Goal: Information Seeking & Learning: Learn about a topic

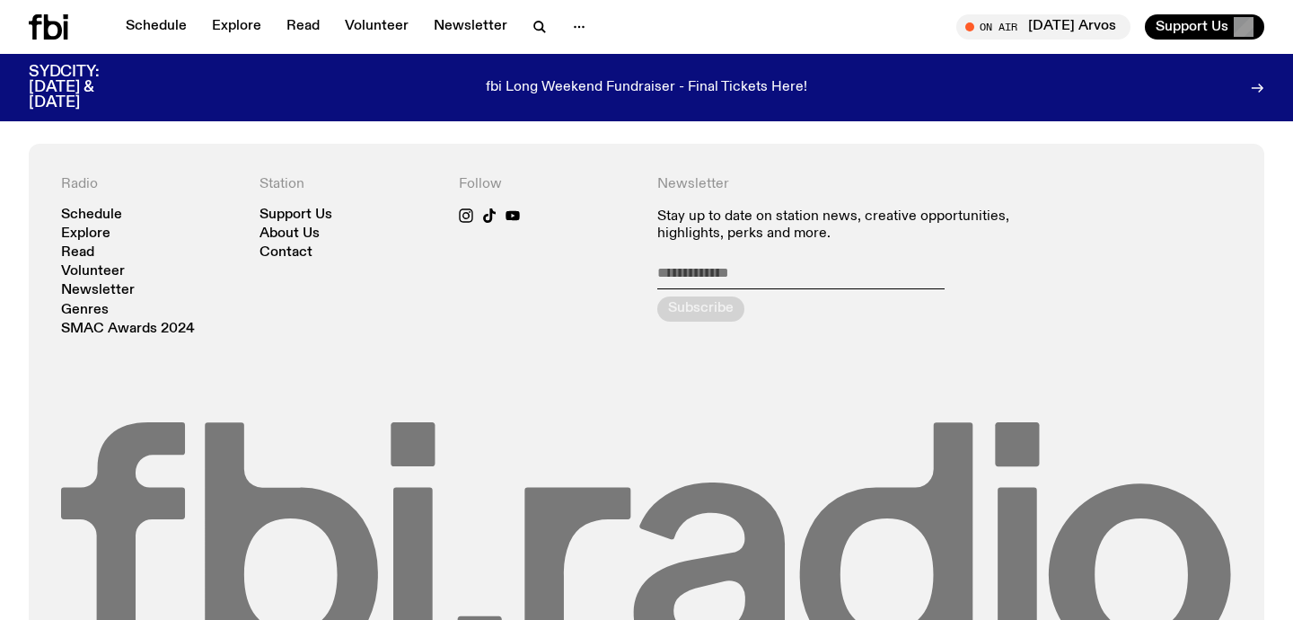
scroll to position [1307, 0]
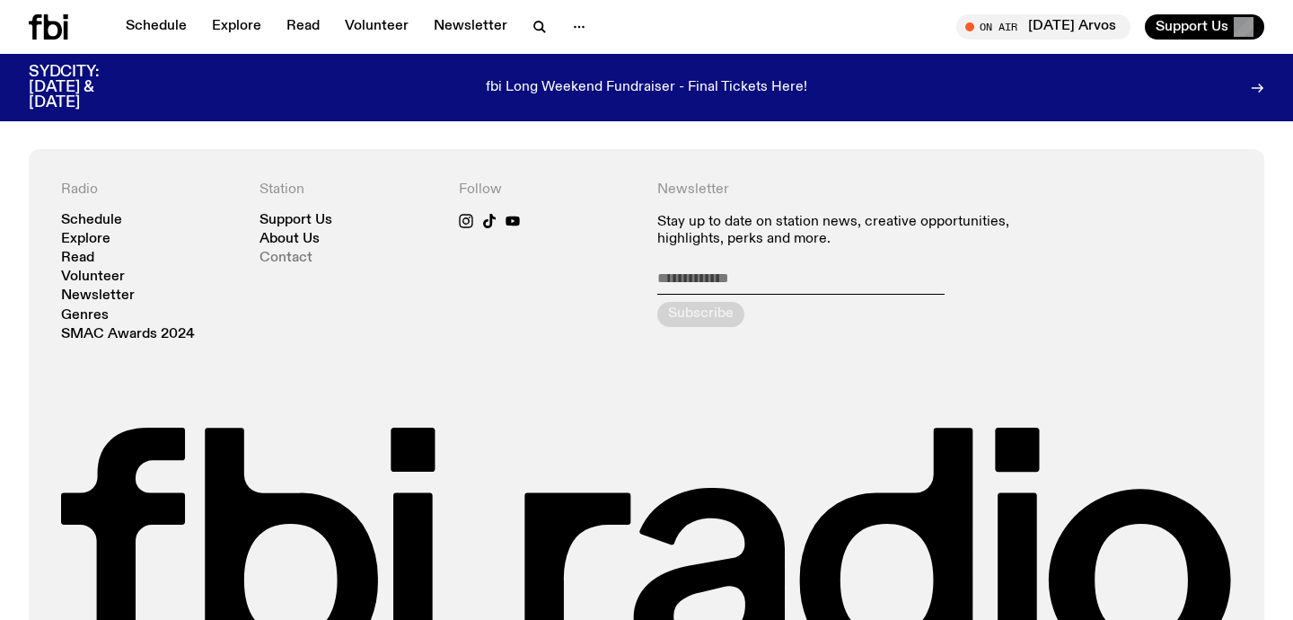
click at [292, 259] on link "Contact" at bounding box center [286, 258] width 53 height 13
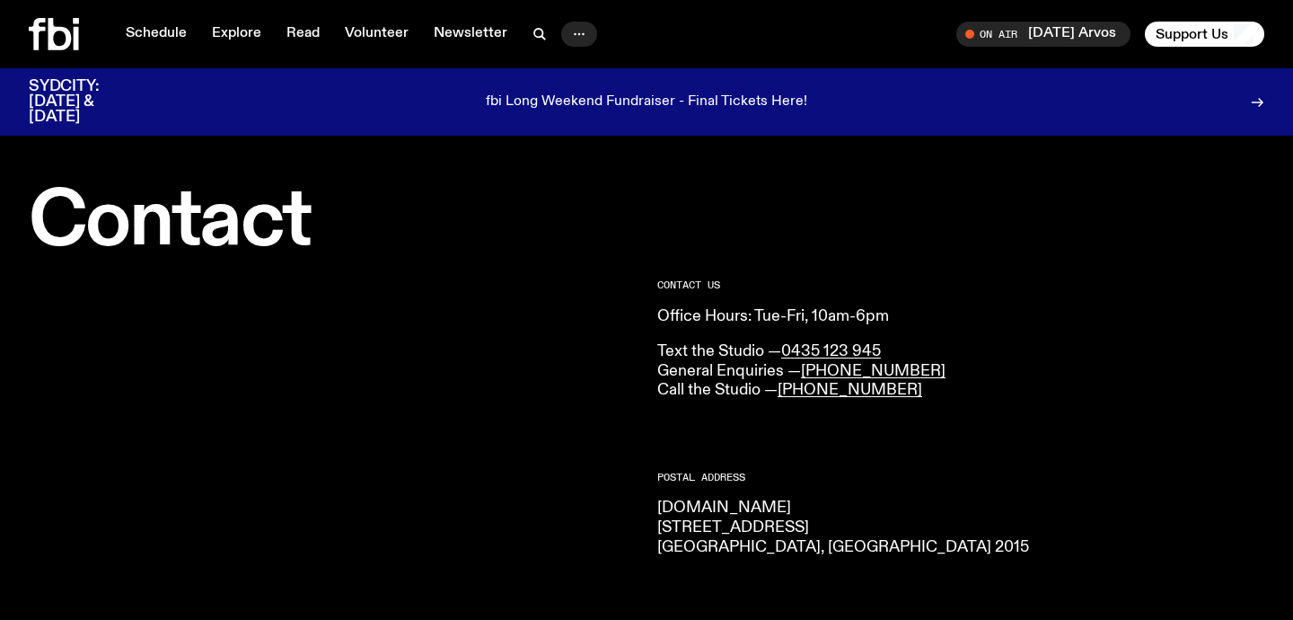
click at [585, 31] on button "button" at bounding box center [579, 34] width 36 height 25
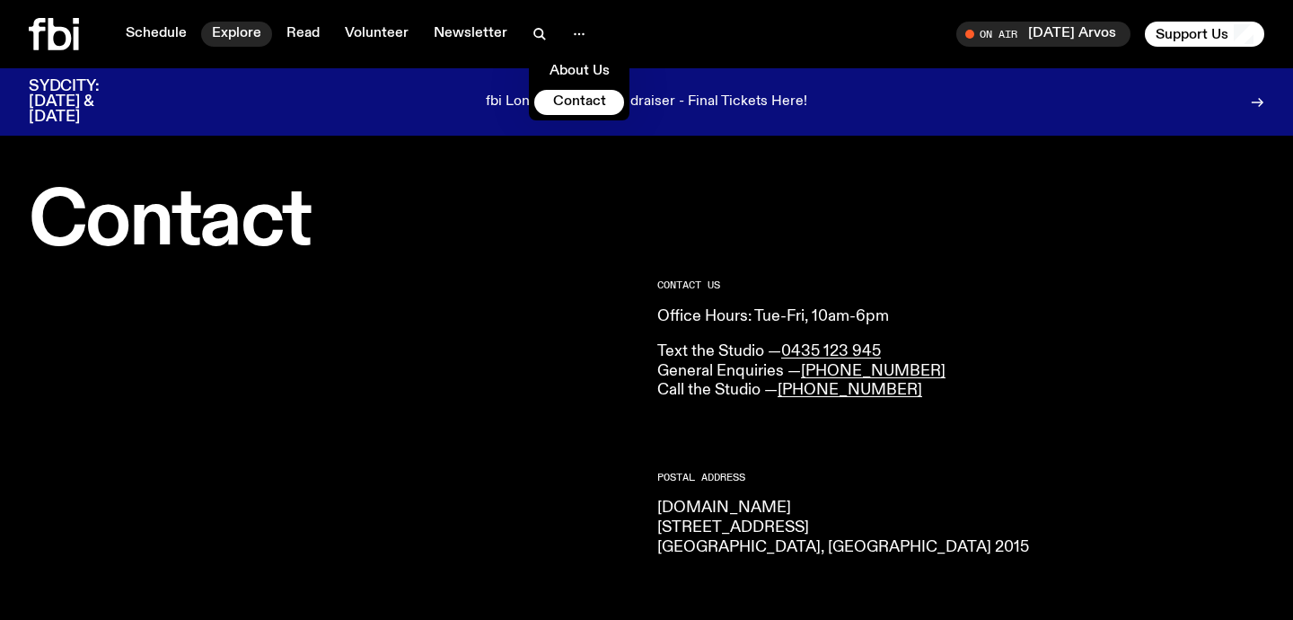
click at [231, 33] on link "Explore" at bounding box center [236, 34] width 71 height 25
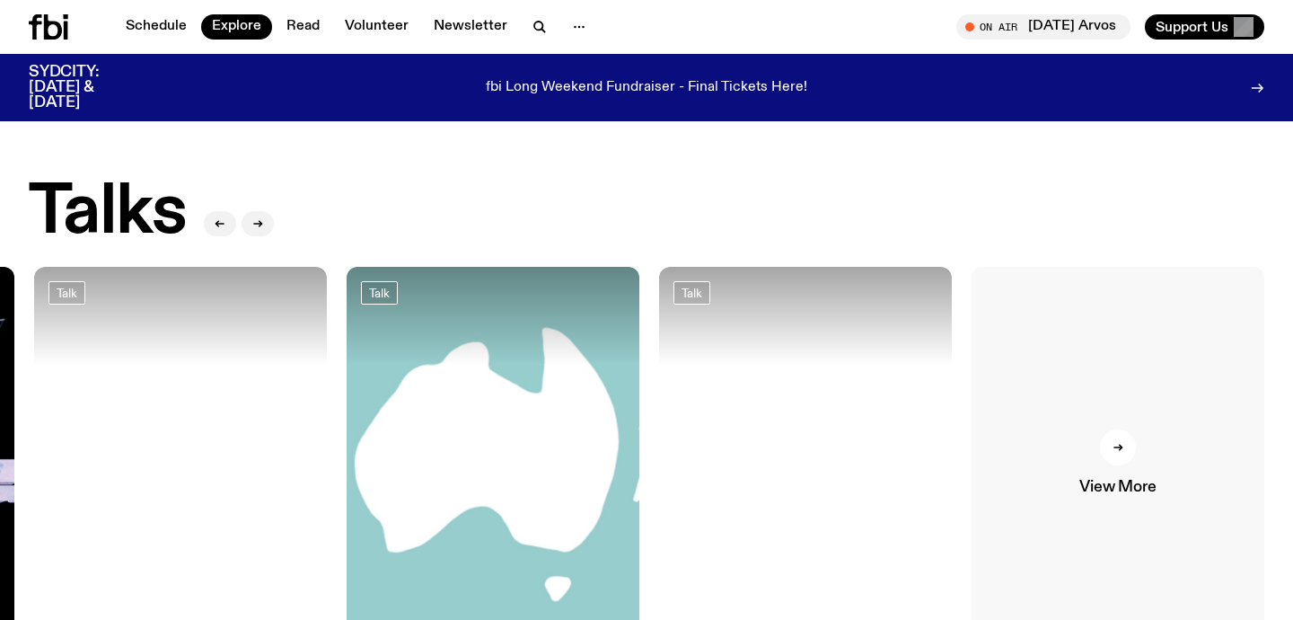
scroll to position [1893, 0]
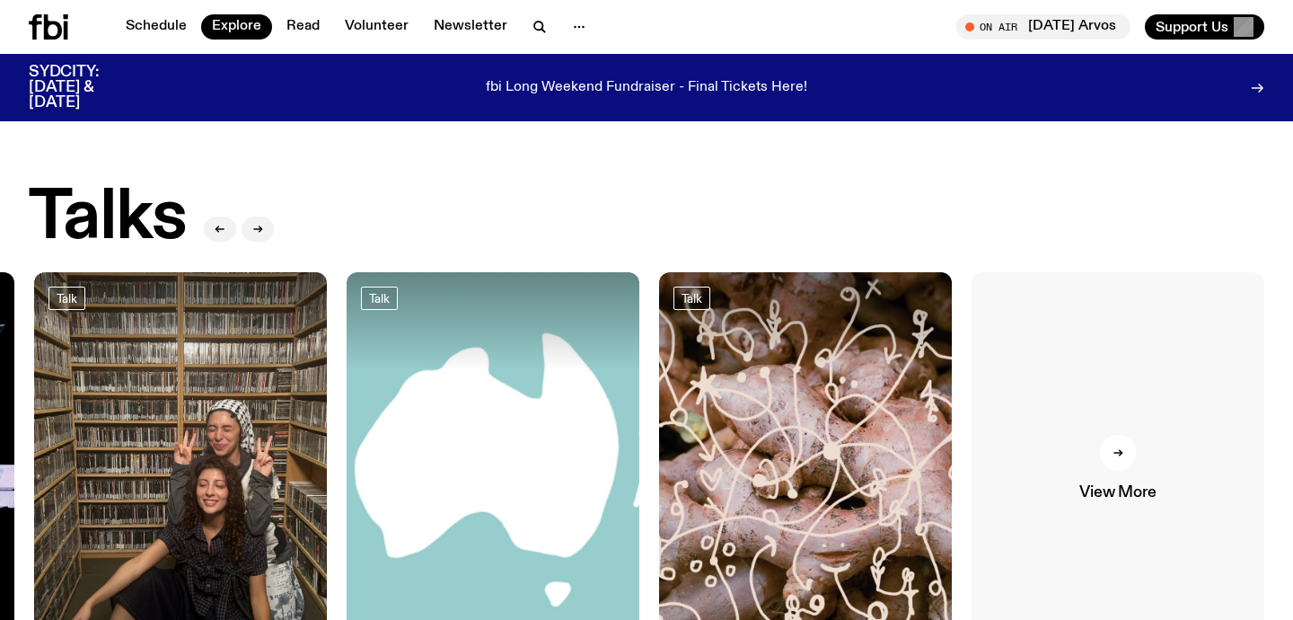
click at [1136, 430] on link "View More" at bounding box center [1118, 467] width 293 height 391
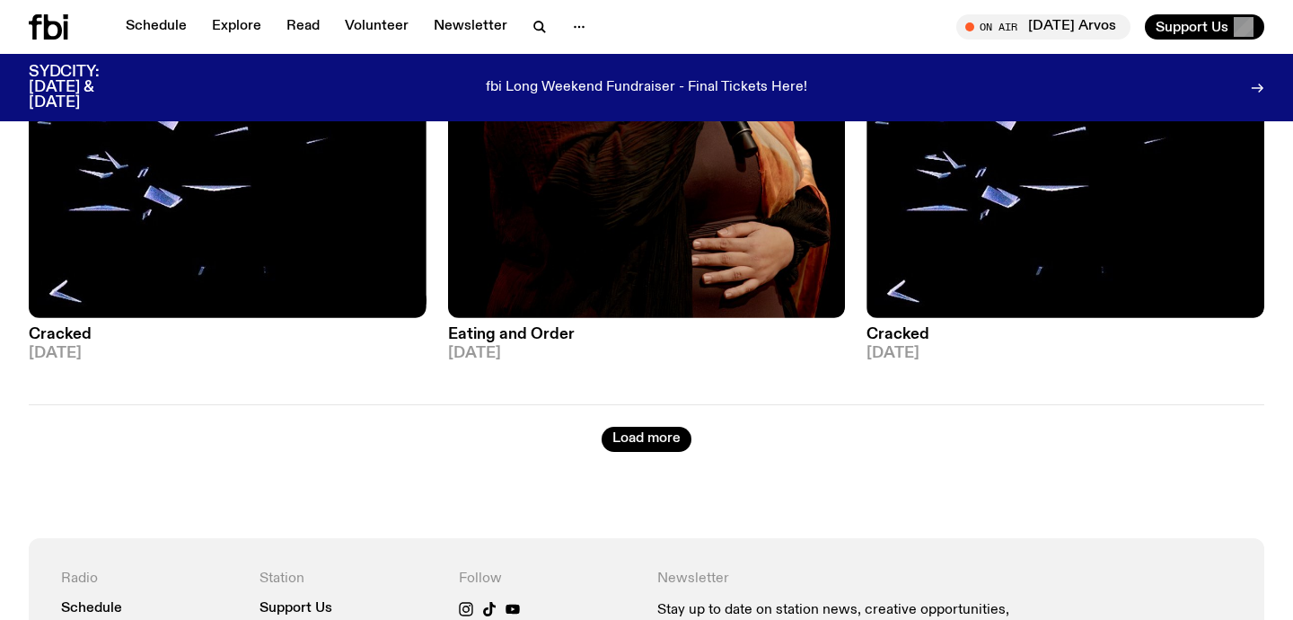
scroll to position [4844, 0]
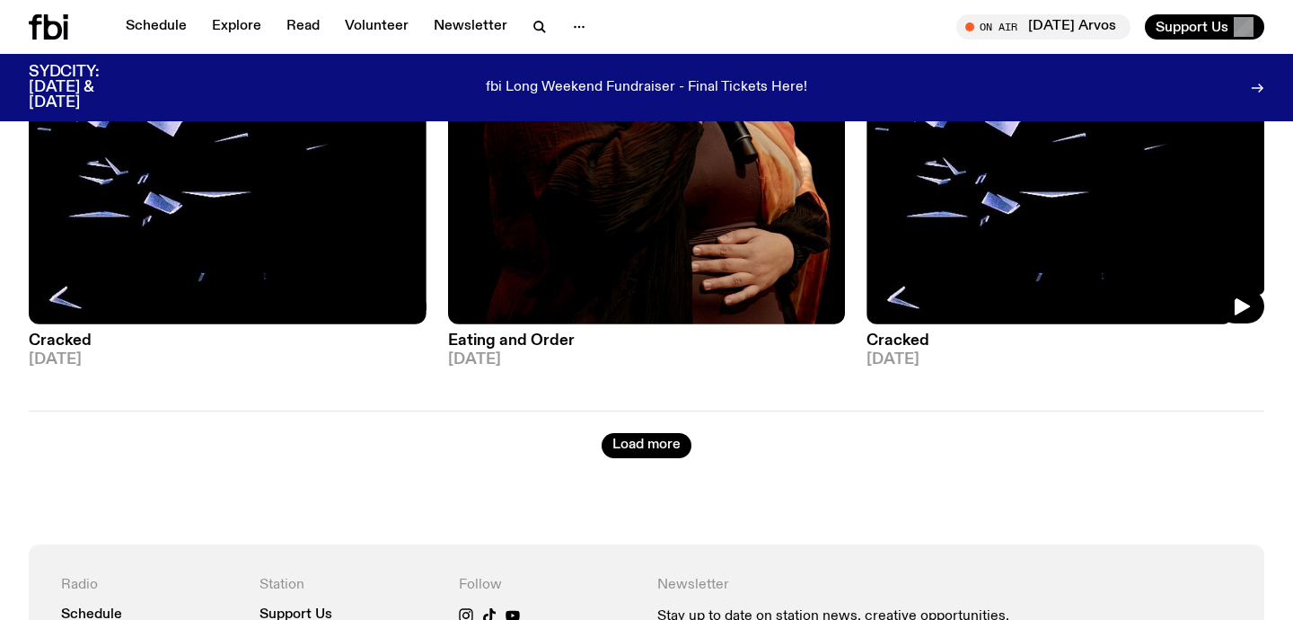
click at [1152, 210] on img at bounding box center [1066, 58] width 398 height 530
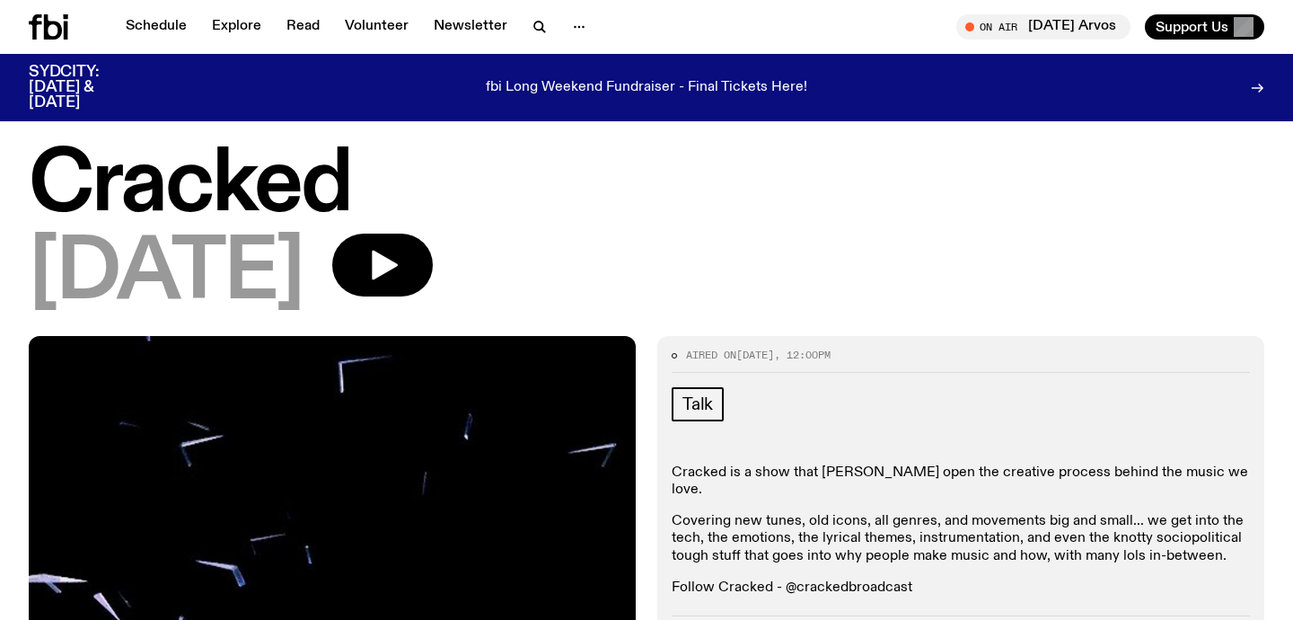
scroll to position [30, 0]
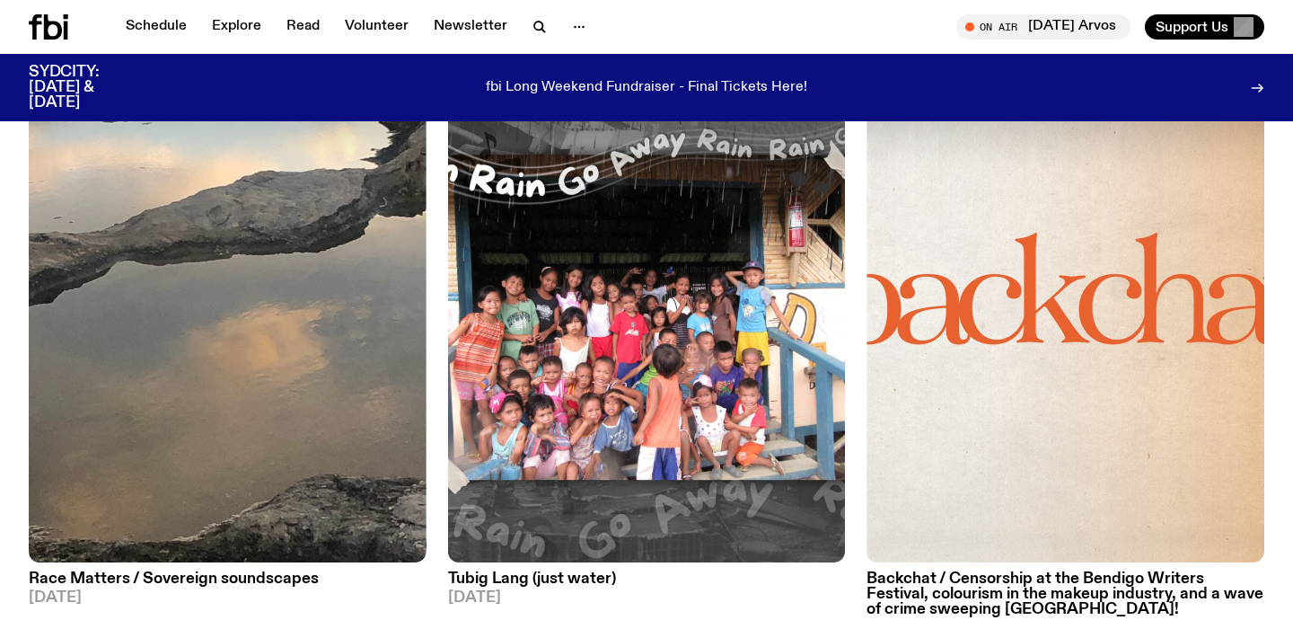
scroll to position [5310, 0]
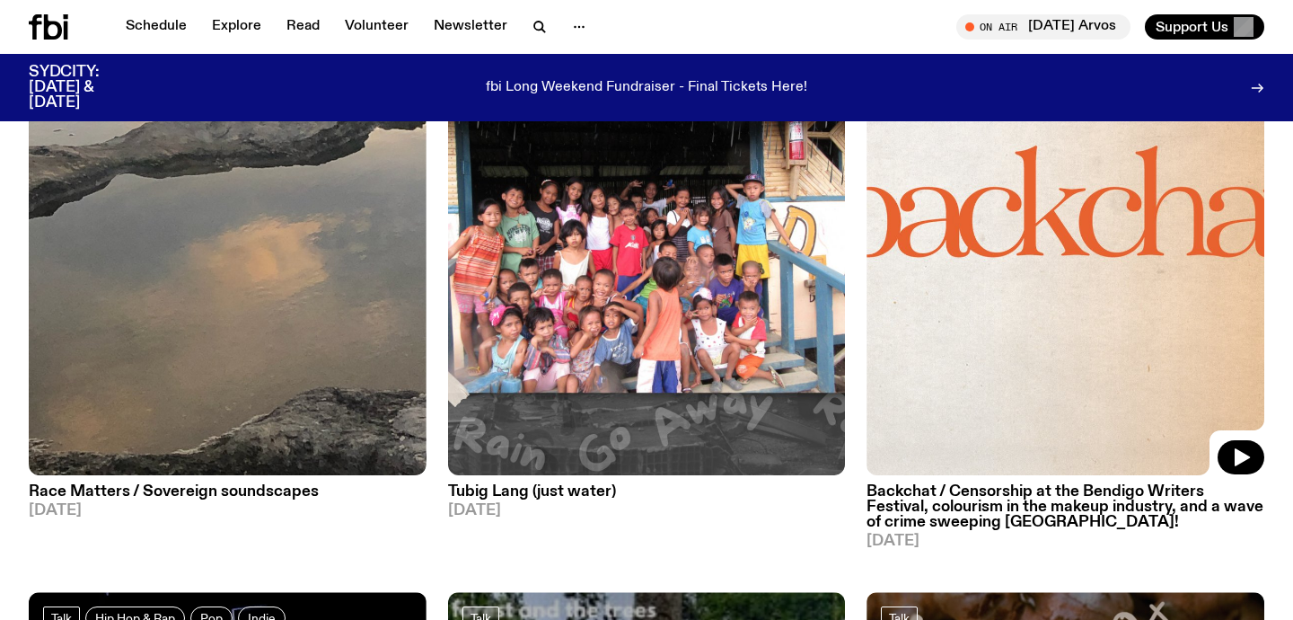
click at [1037, 299] on img at bounding box center [1066, 210] width 398 height 530
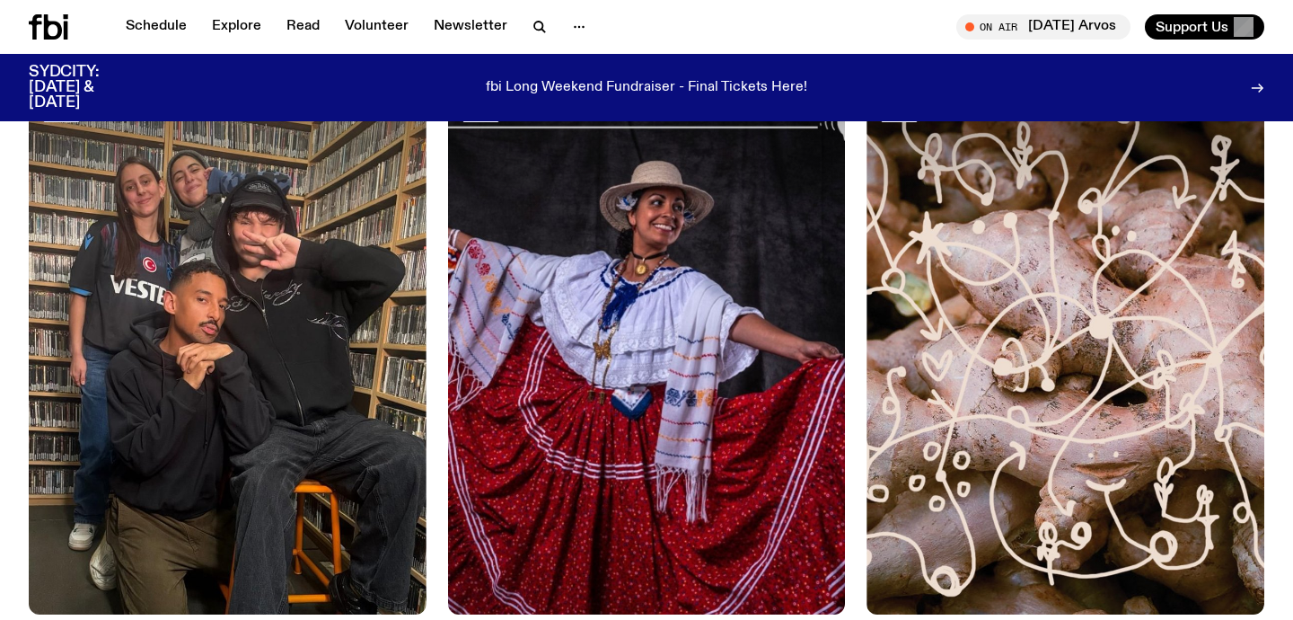
scroll to position [3380, 0]
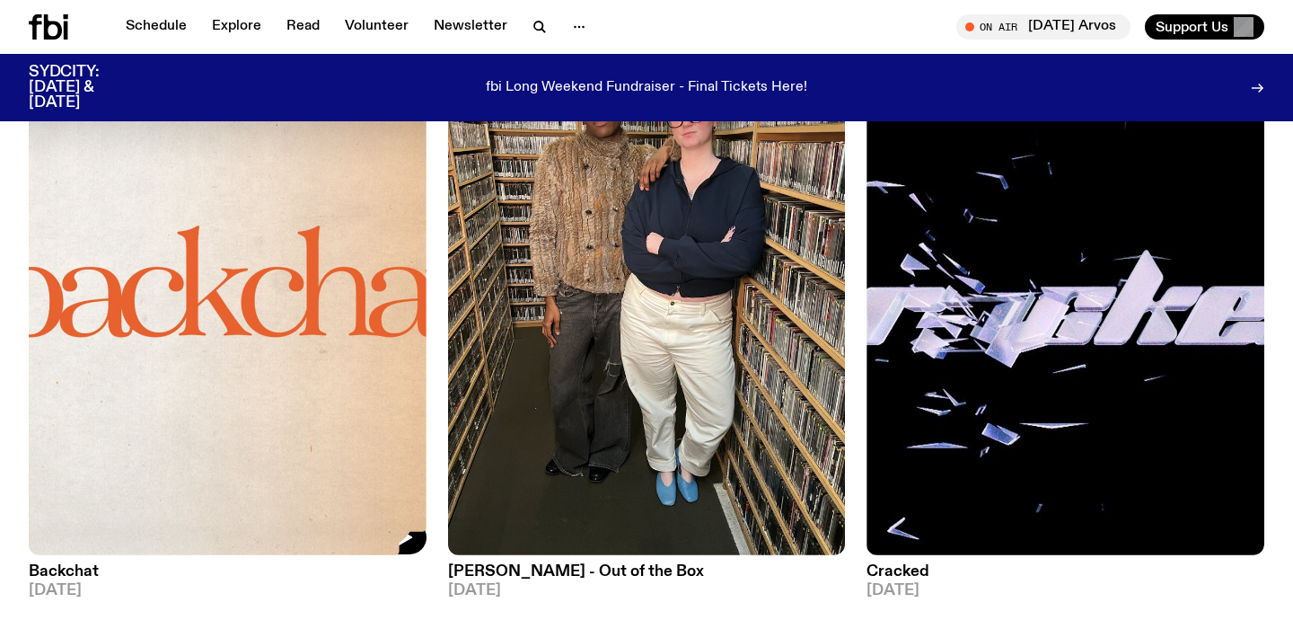
click at [200, 406] on img at bounding box center [228, 290] width 398 height 530
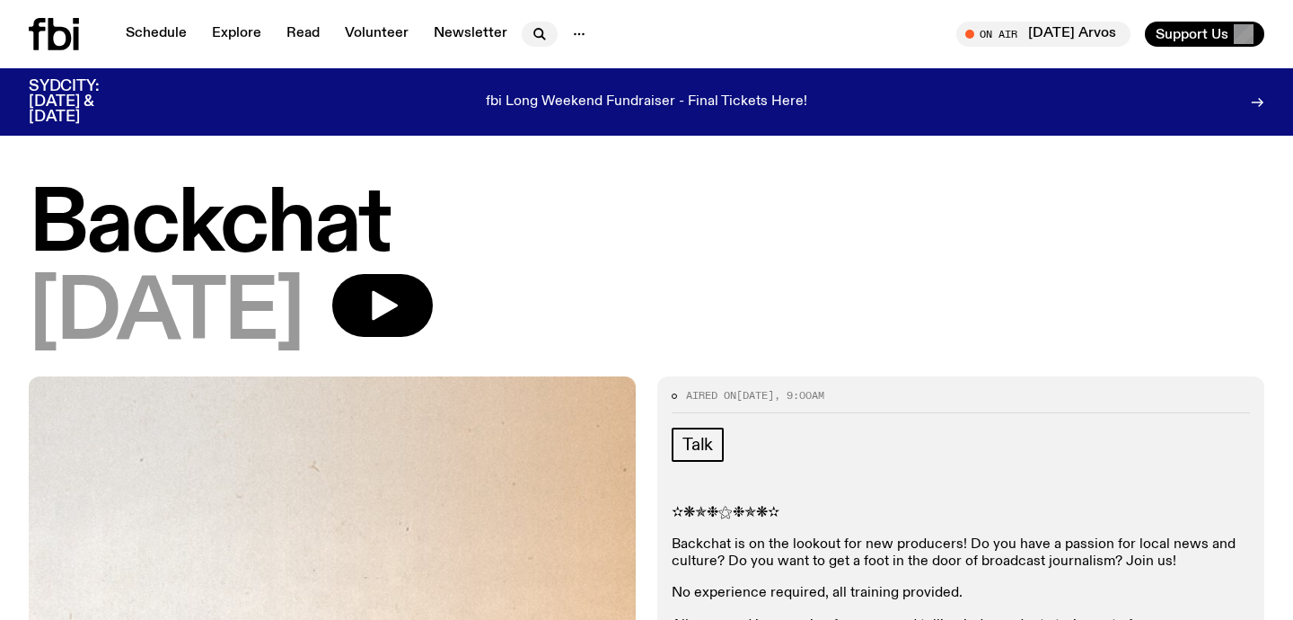
click at [537, 27] on icon "button" at bounding box center [540, 34] width 22 height 22
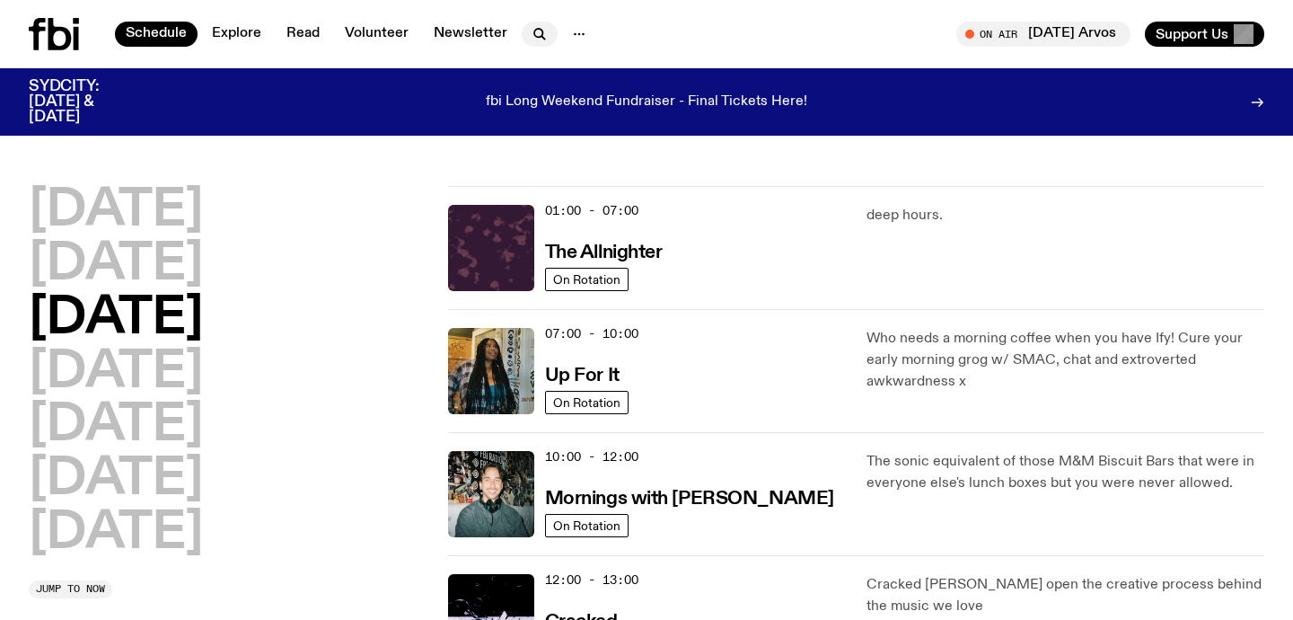
click at [538, 25] on icon "button" at bounding box center [540, 34] width 22 height 22
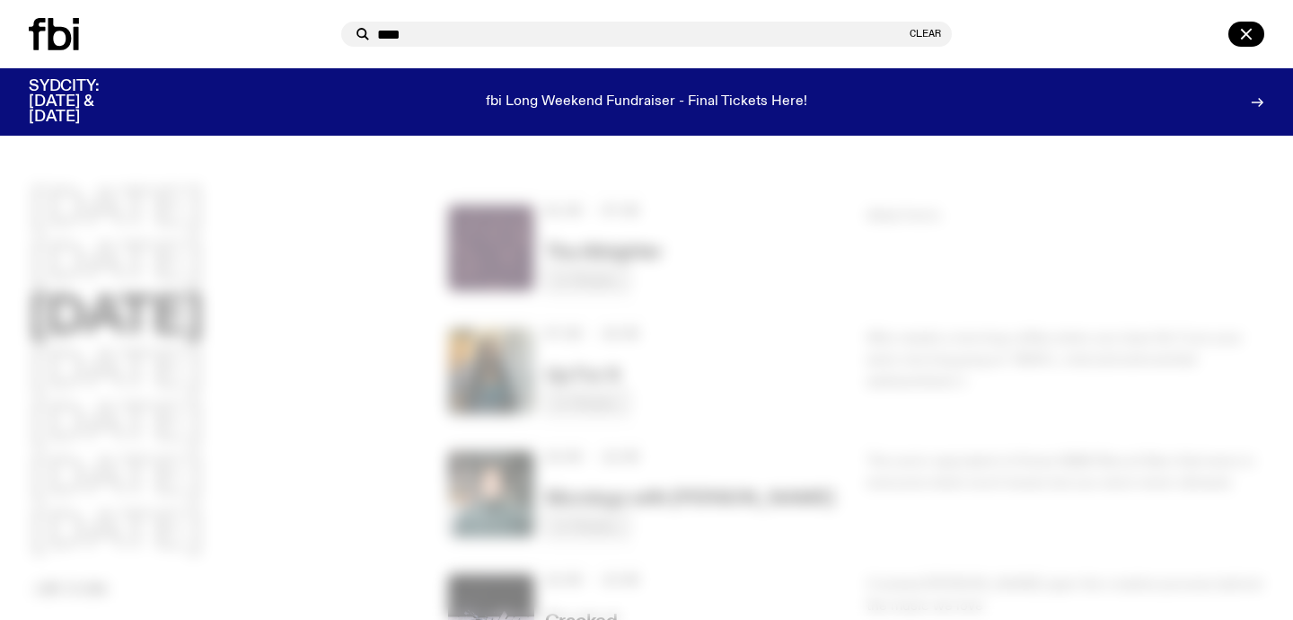
type input "****"
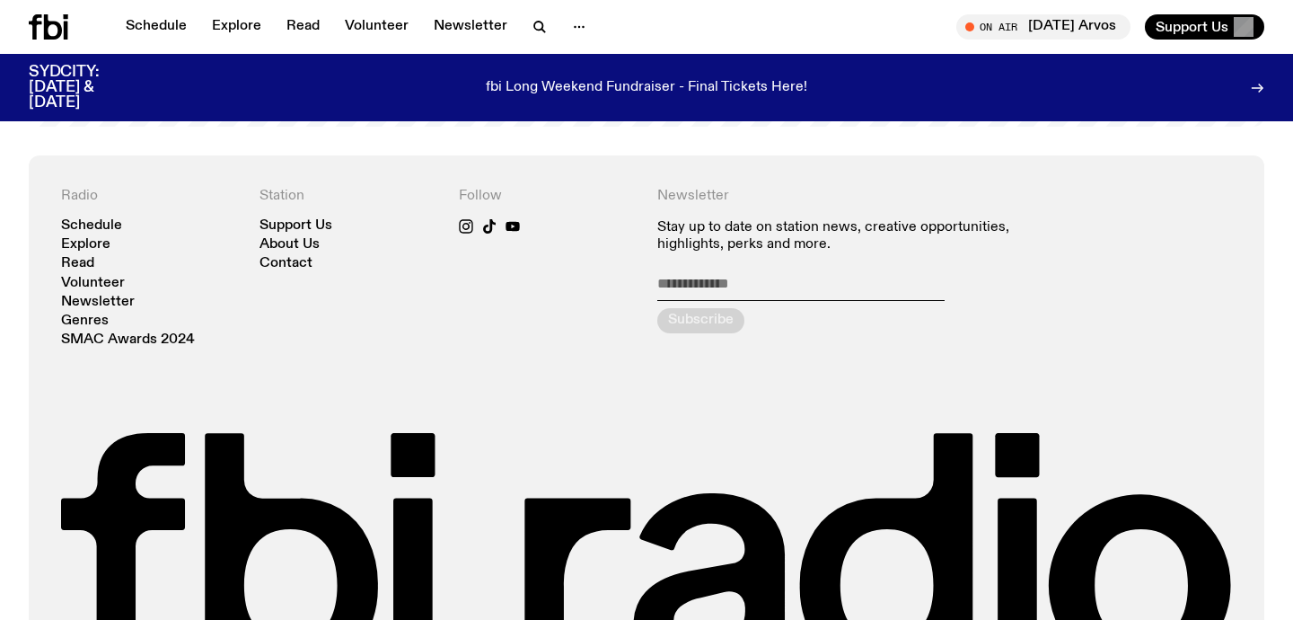
scroll to position [3880, 0]
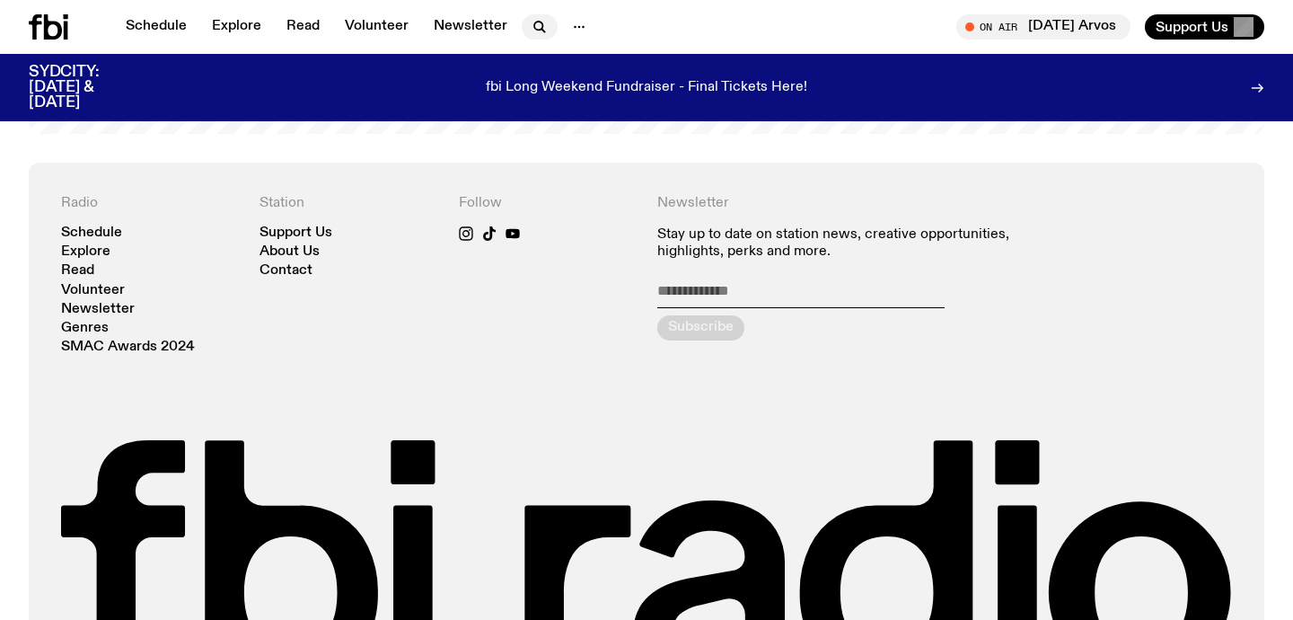
click at [532, 26] on icon "button" at bounding box center [540, 27] width 22 height 22
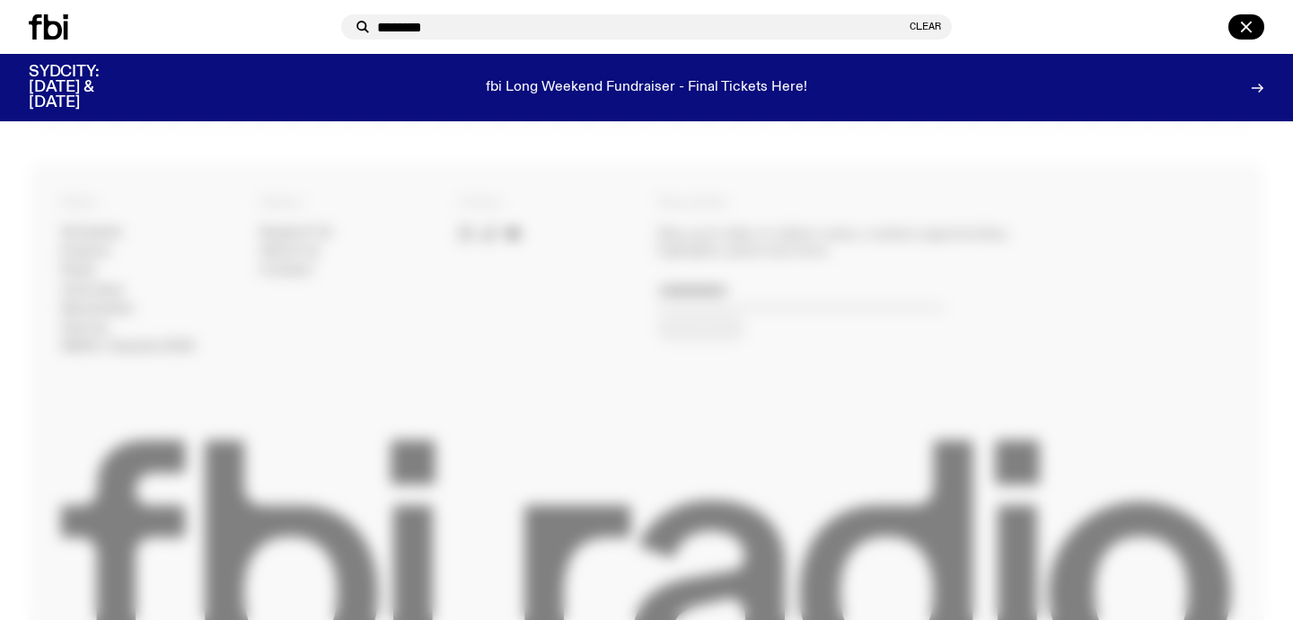
type input "********"
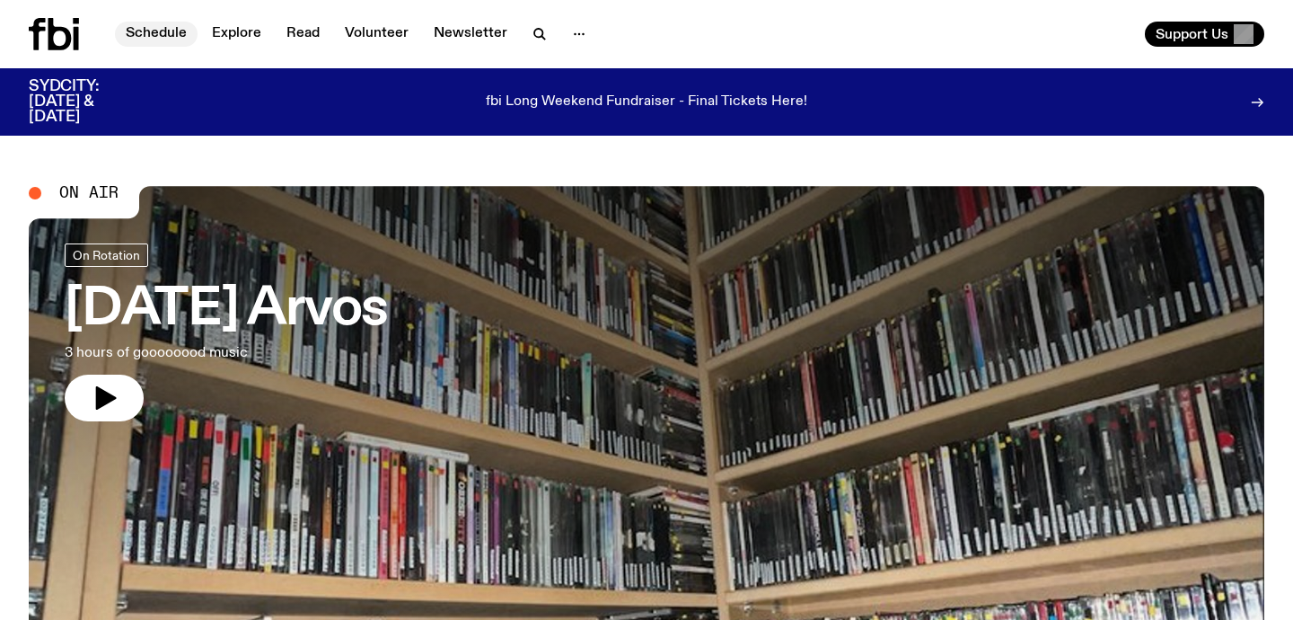
click at [168, 26] on link "Schedule" at bounding box center [156, 34] width 83 height 25
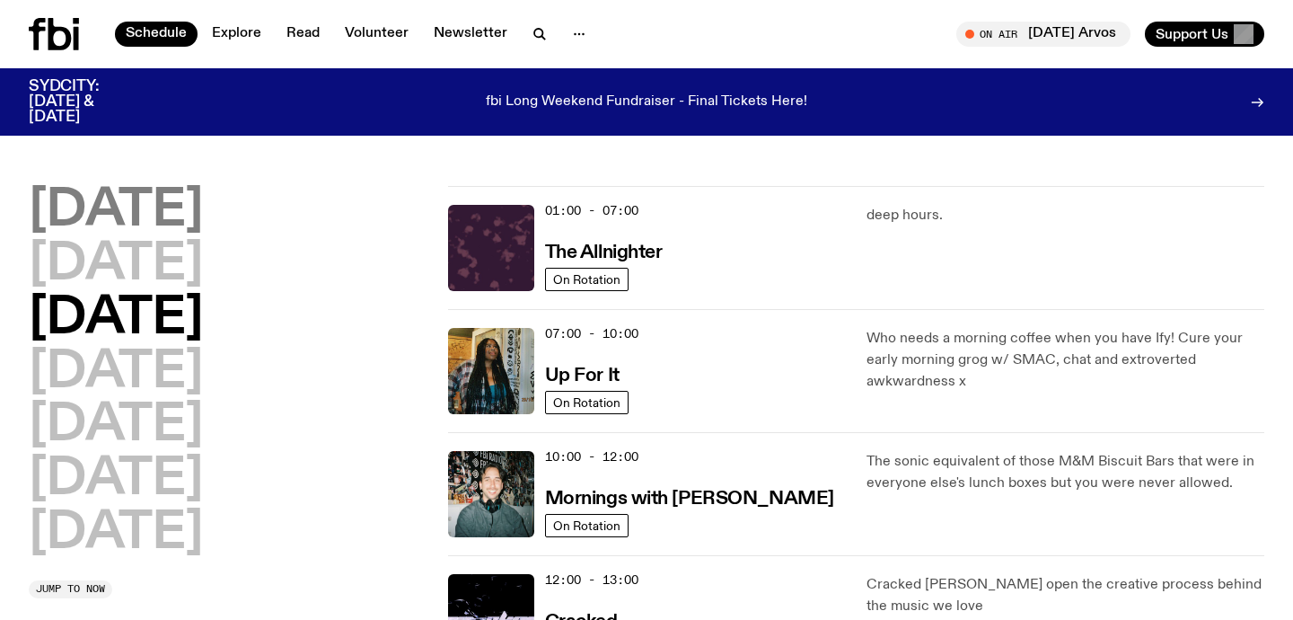
click at [185, 199] on h2 "[DATE]" at bounding box center [116, 211] width 174 height 50
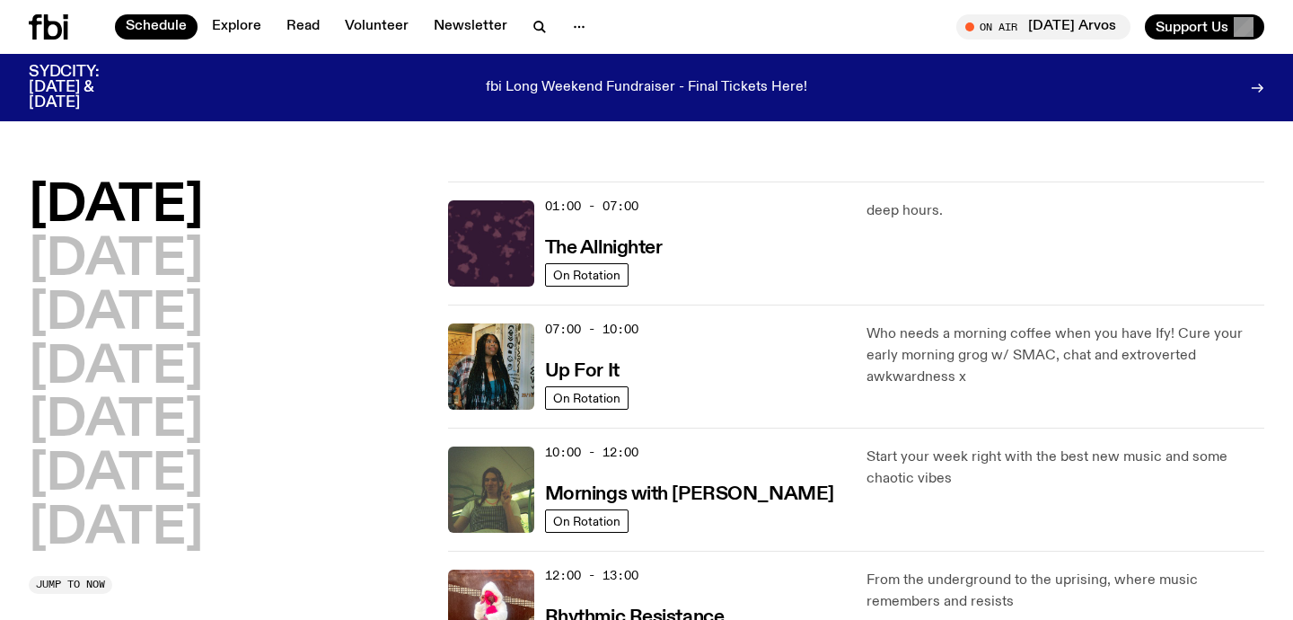
scroll to position [49, 0]
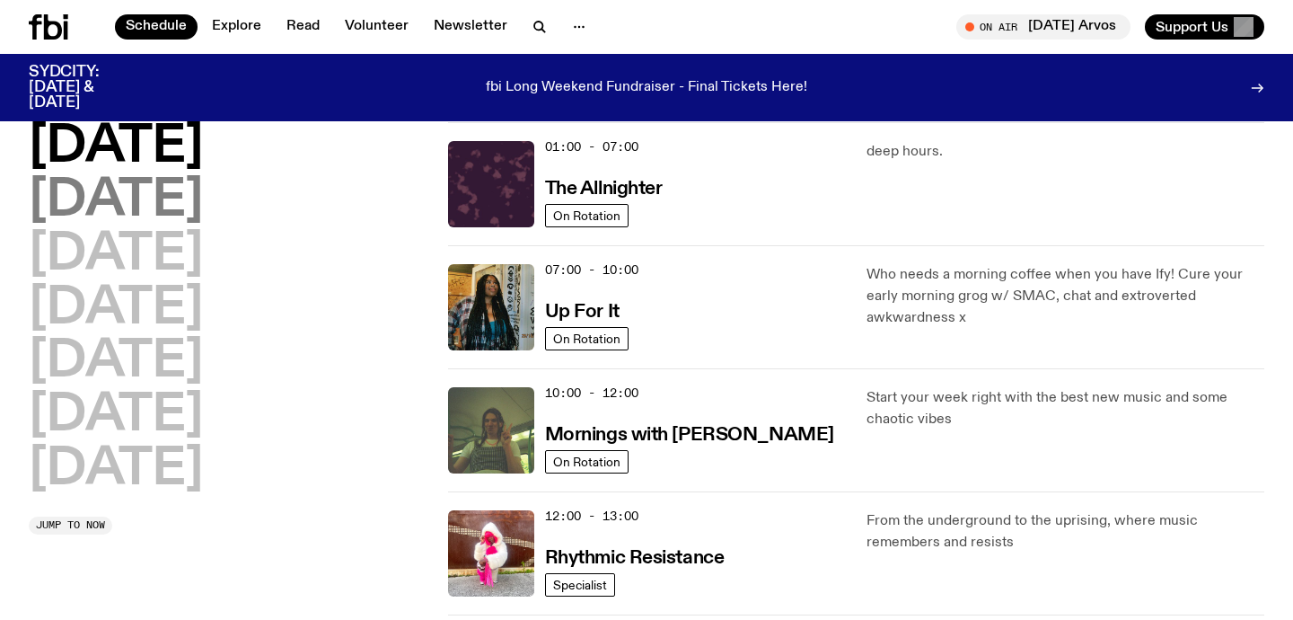
click at [192, 200] on h2 "[DATE]" at bounding box center [116, 201] width 174 height 50
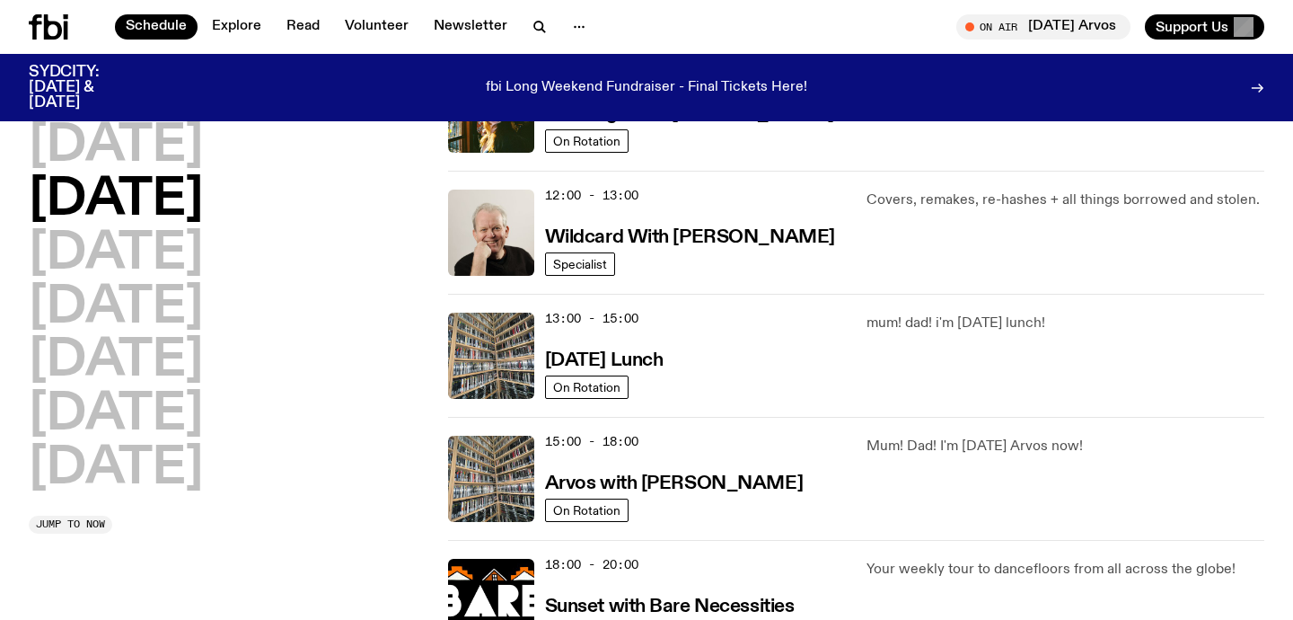
scroll to position [388, 0]
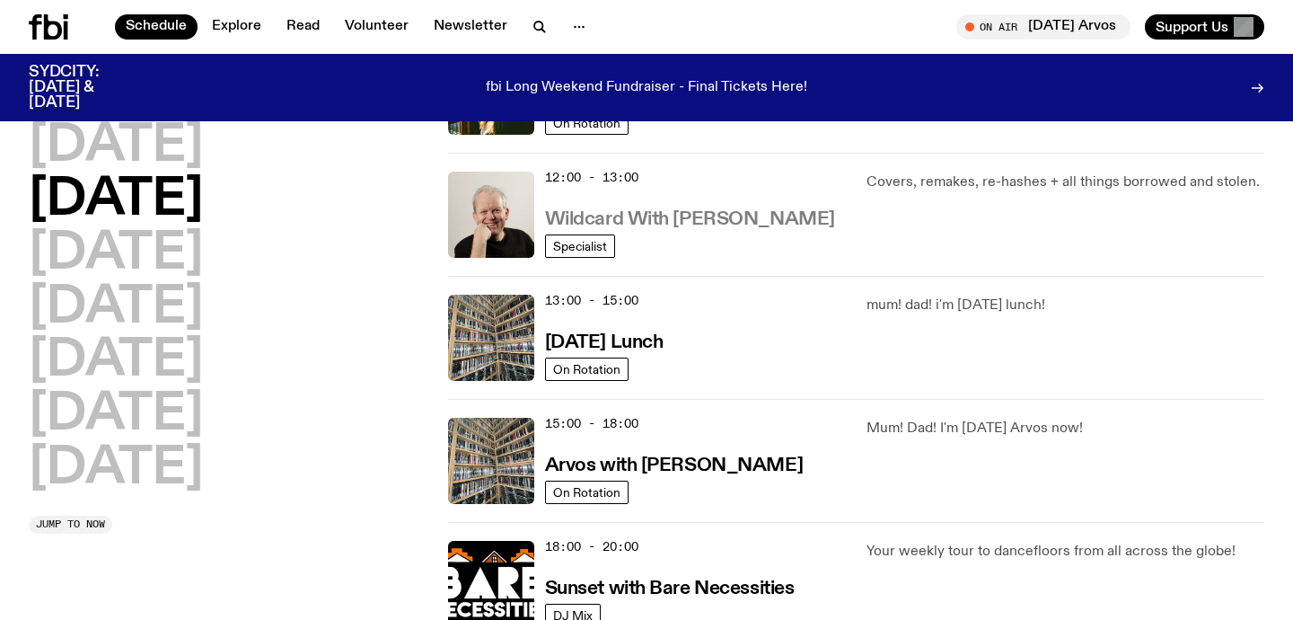
click at [749, 222] on h3 "Wildcard With [PERSON_NAME]" at bounding box center [690, 219] width 290 height 19
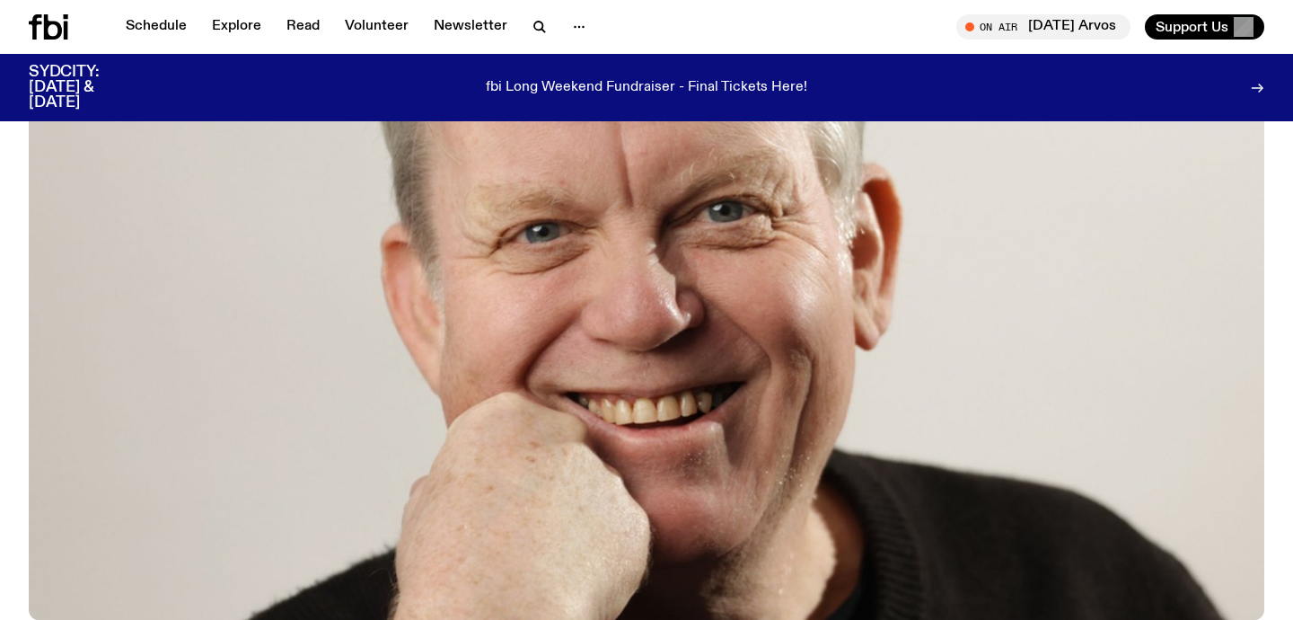
scroll to position [944, 0]
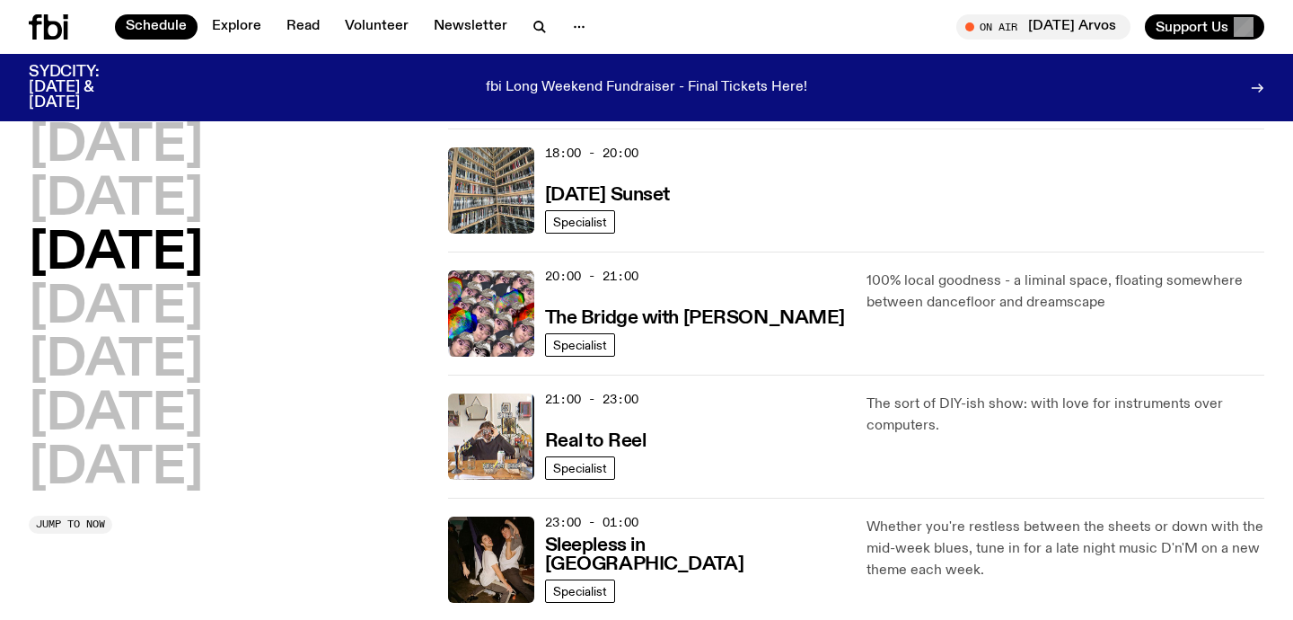
scroll to position [813, 0]
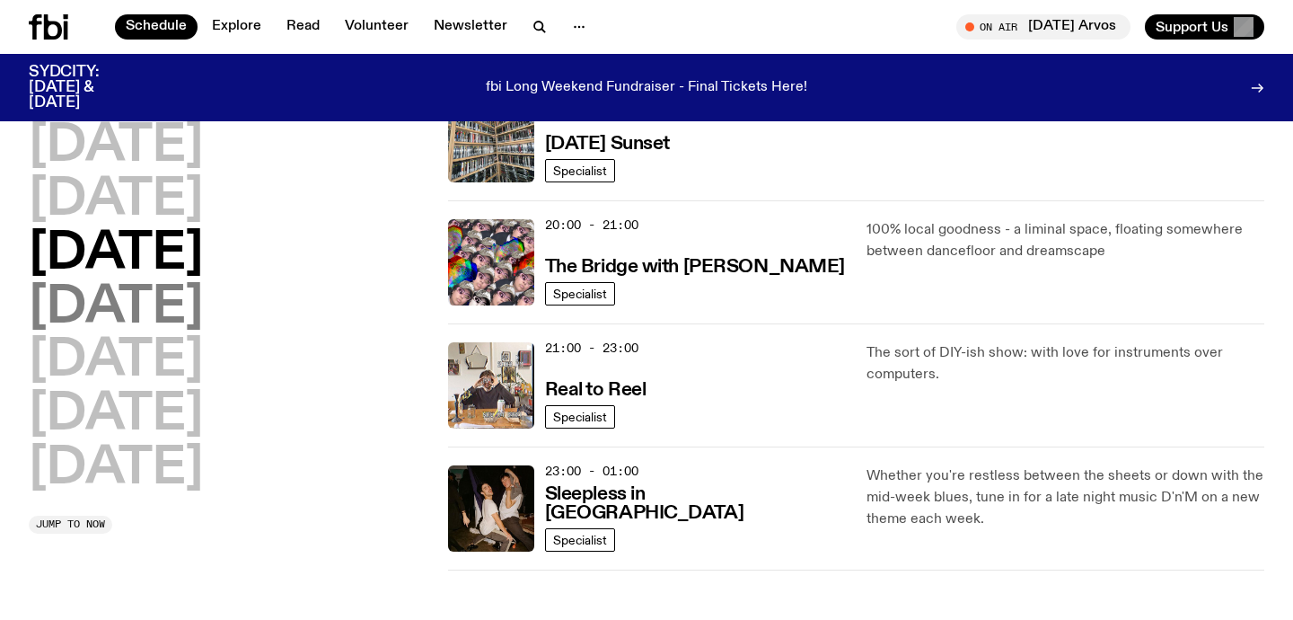
click at [203, 305] on h2 "[DATE]" at bounding box center [116, 308] width 174 height 50
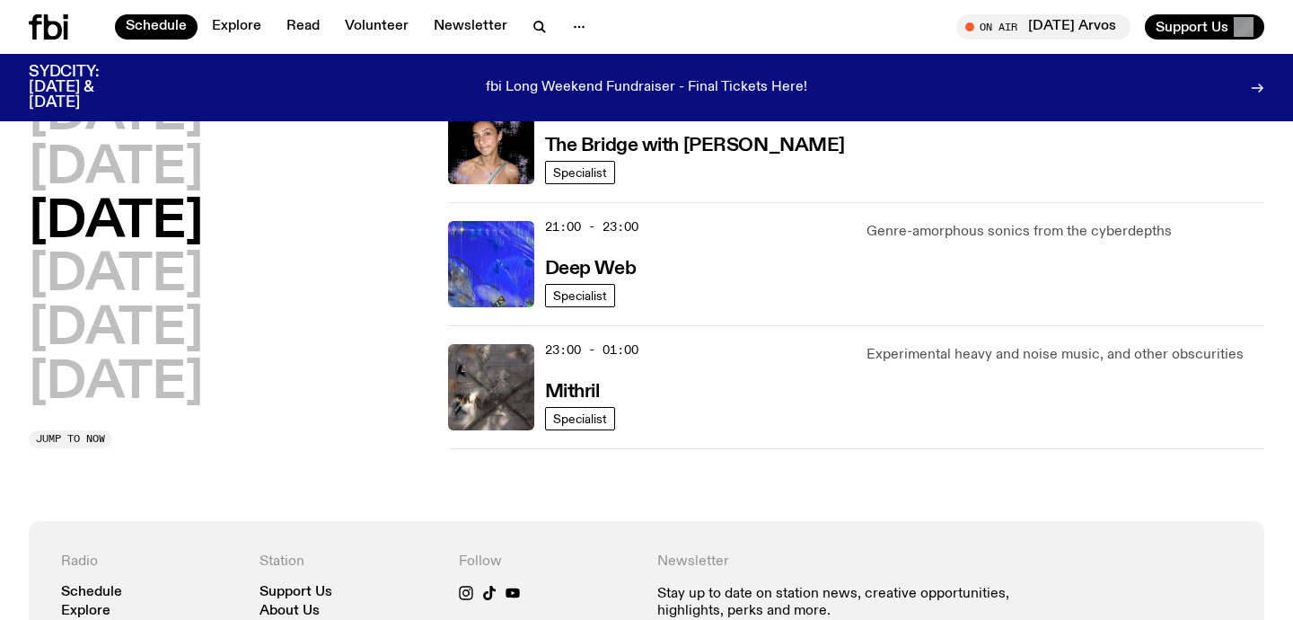
scroll to position [968, 0]
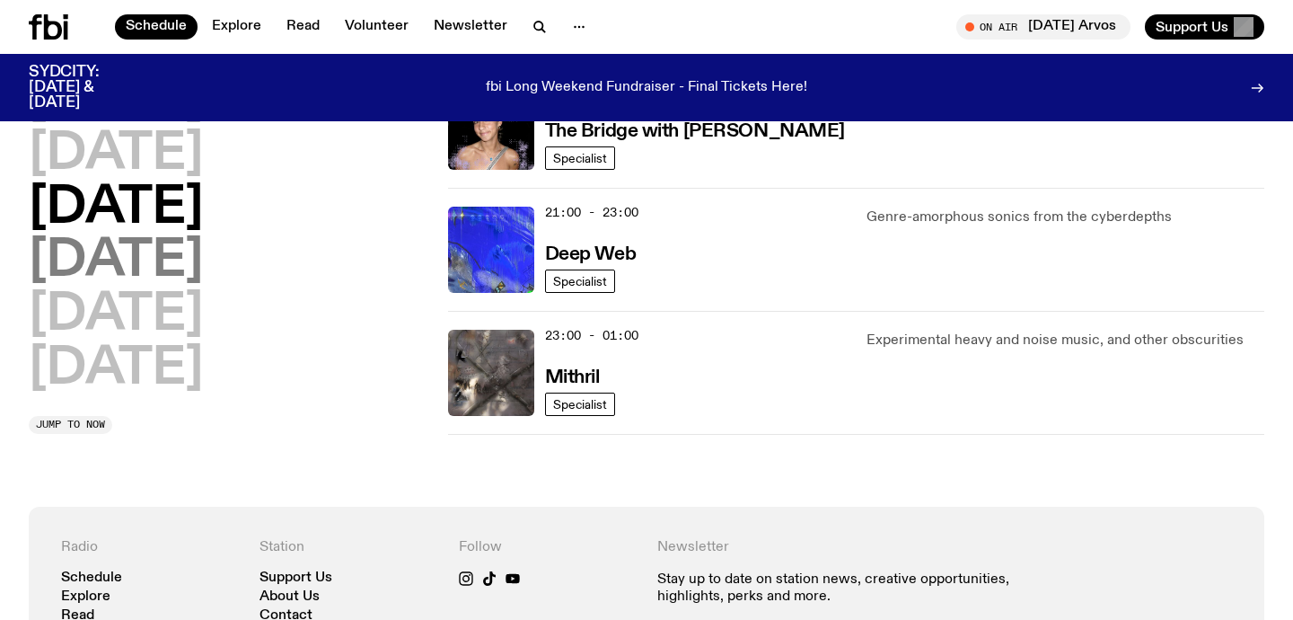
click at [163, 265] on h2 "[DATE]" at bounding box center [116, 262] width 174 height 50
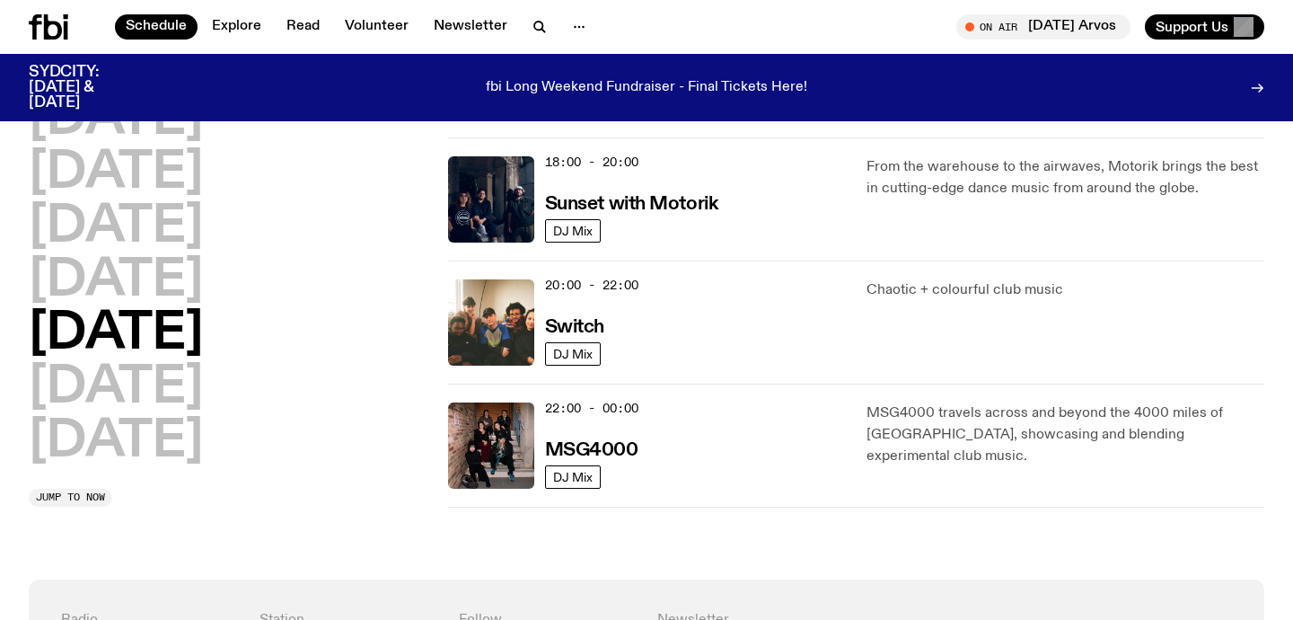
scroll to position [837, 0]
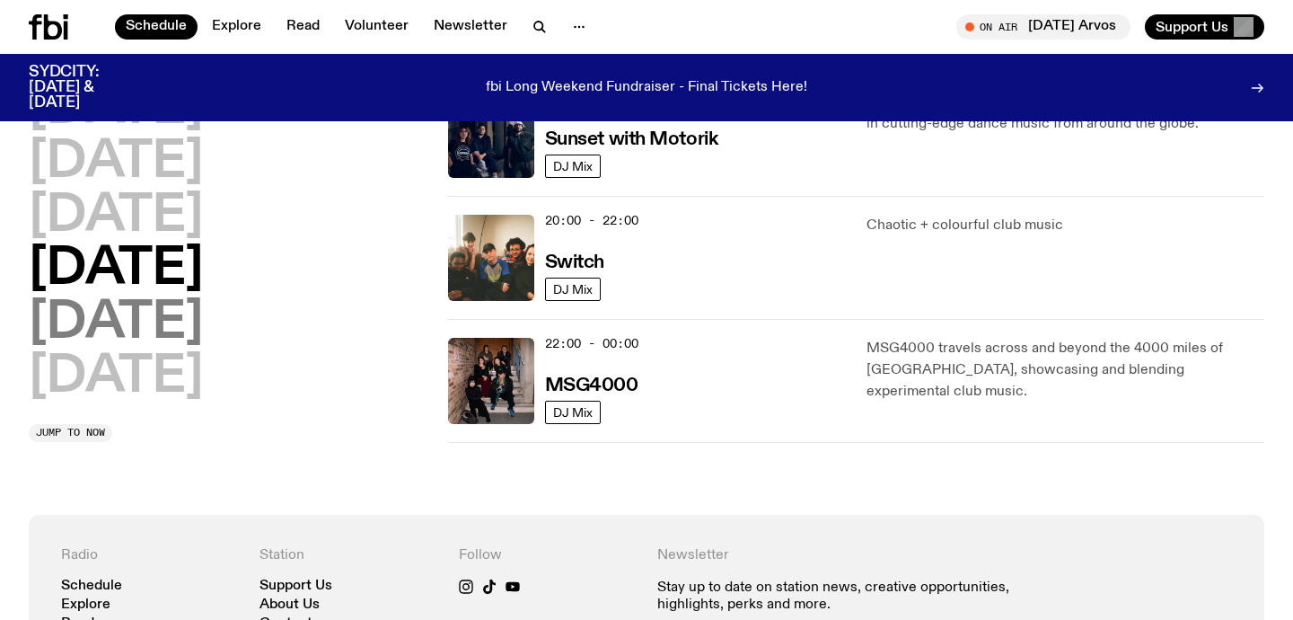
click at [187, 319] on h2 "[DATE]" at bounding box center [116, 323] width 174 height 50
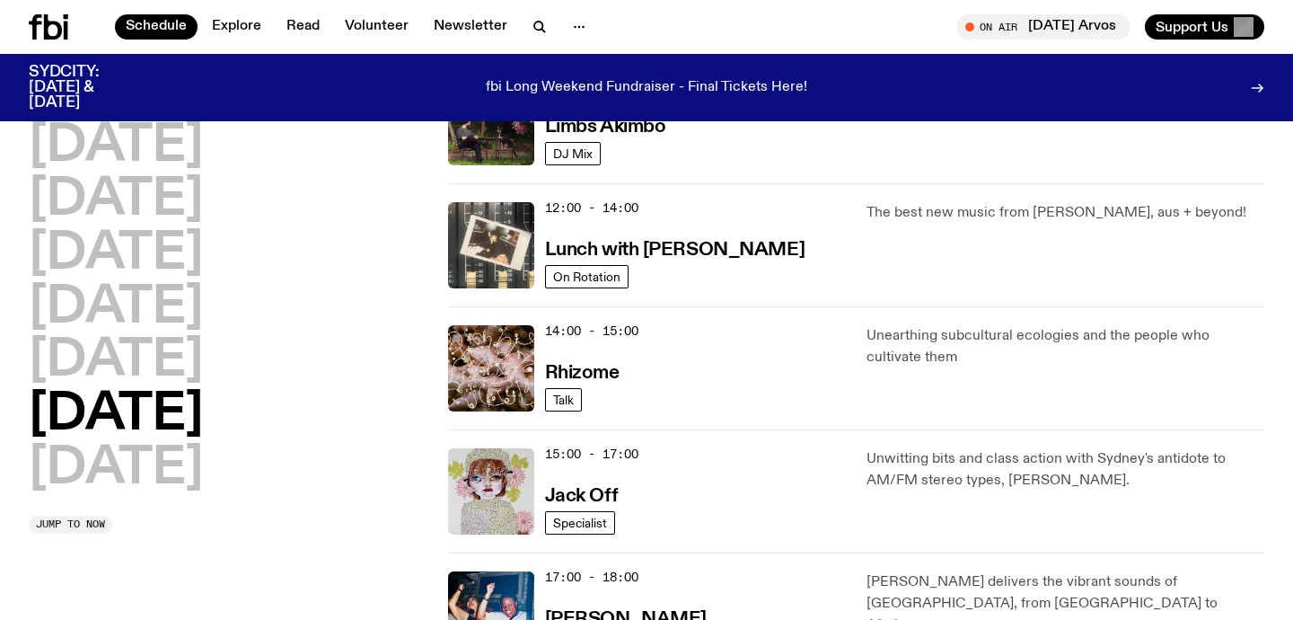
scroll to position [630, 0]
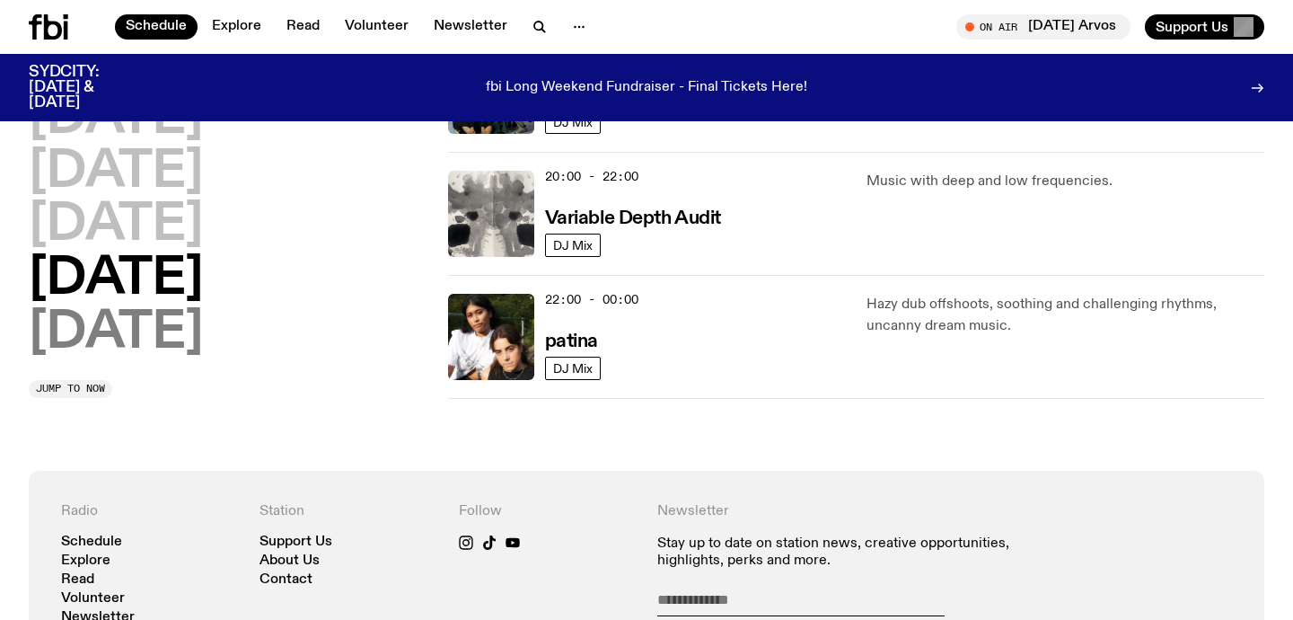
click at [148, 331] on h2 "[DATE]" at bounding box center [116, 333] width 174 height 50
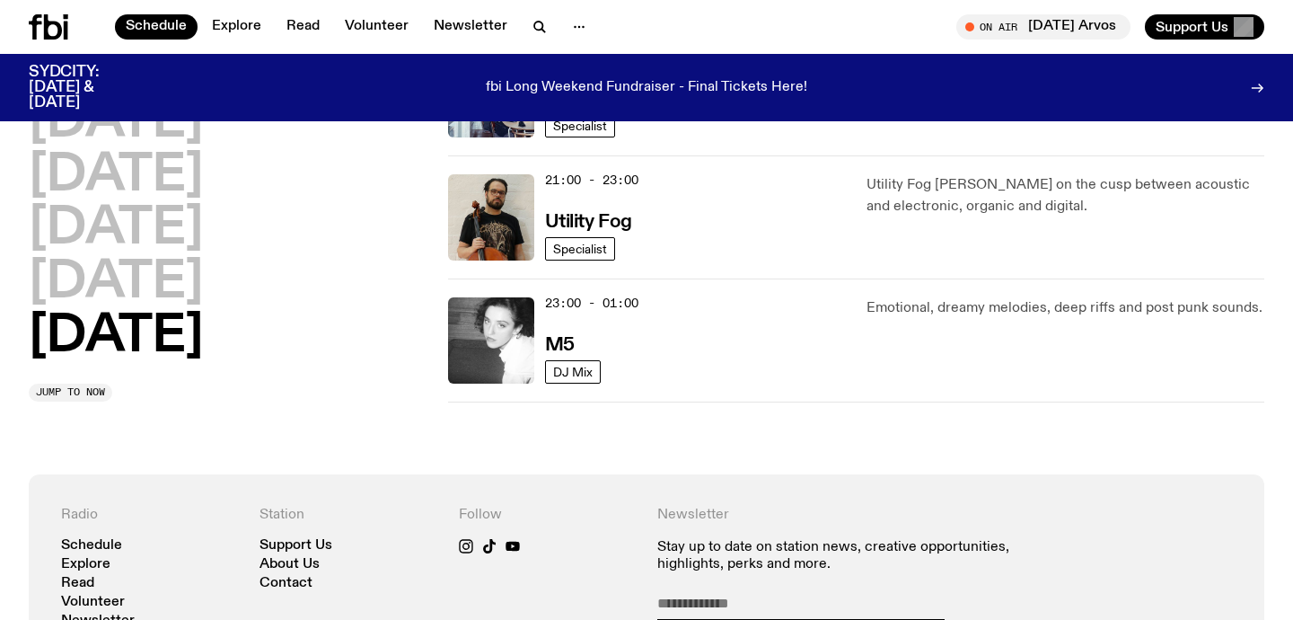
scroll to position [1484, 0]
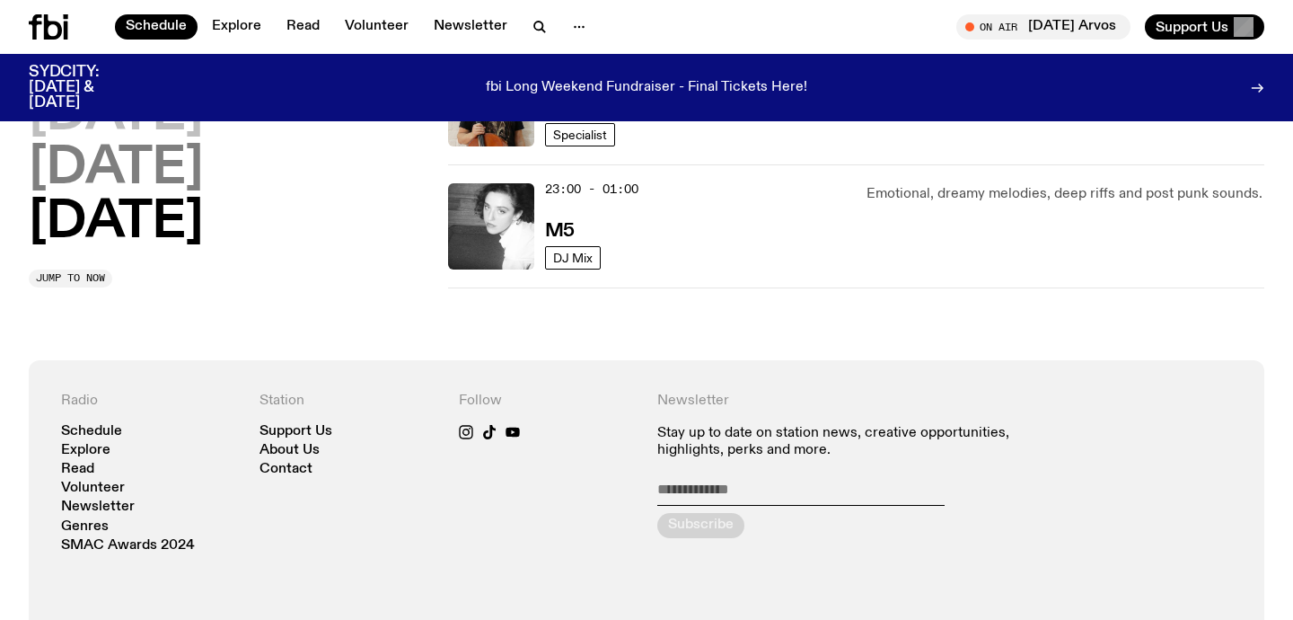
click at [203, 160] on h2 "[DATE]" at bounding box center [116, 169] width 174 height 50
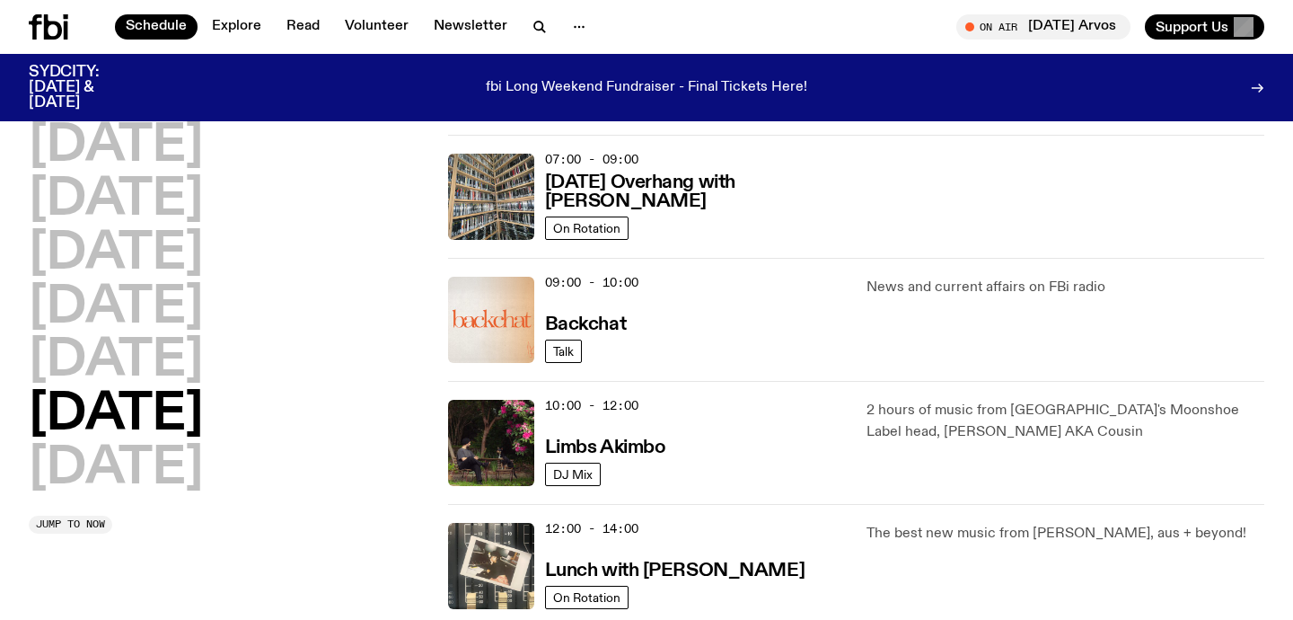
scroll to position [219, 0]
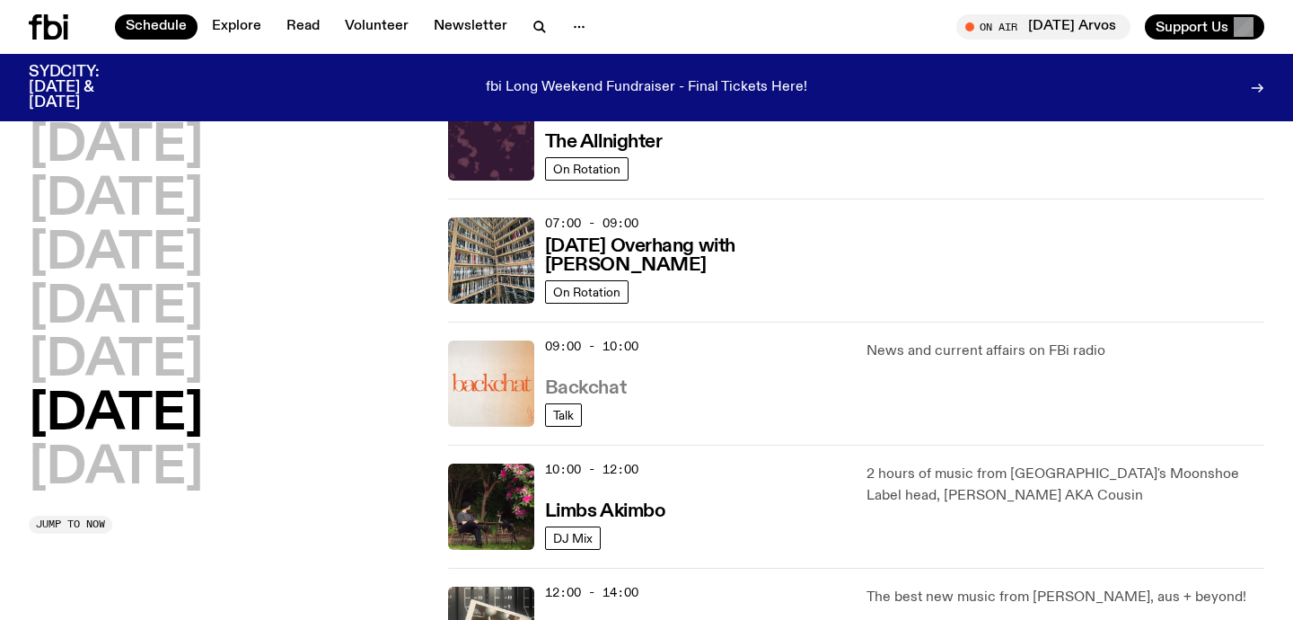
click at [595, 389] on h3 "Backchat" at bounding box center [585, 388] width 81 height 19
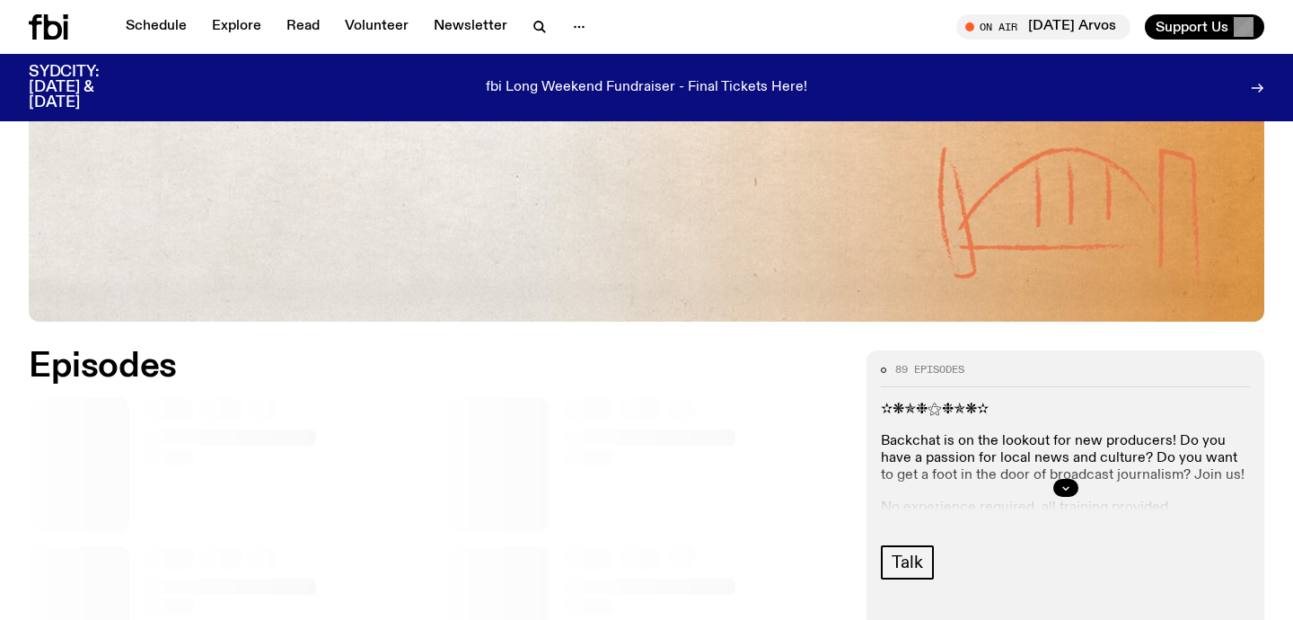
scroll to position [671, 0]
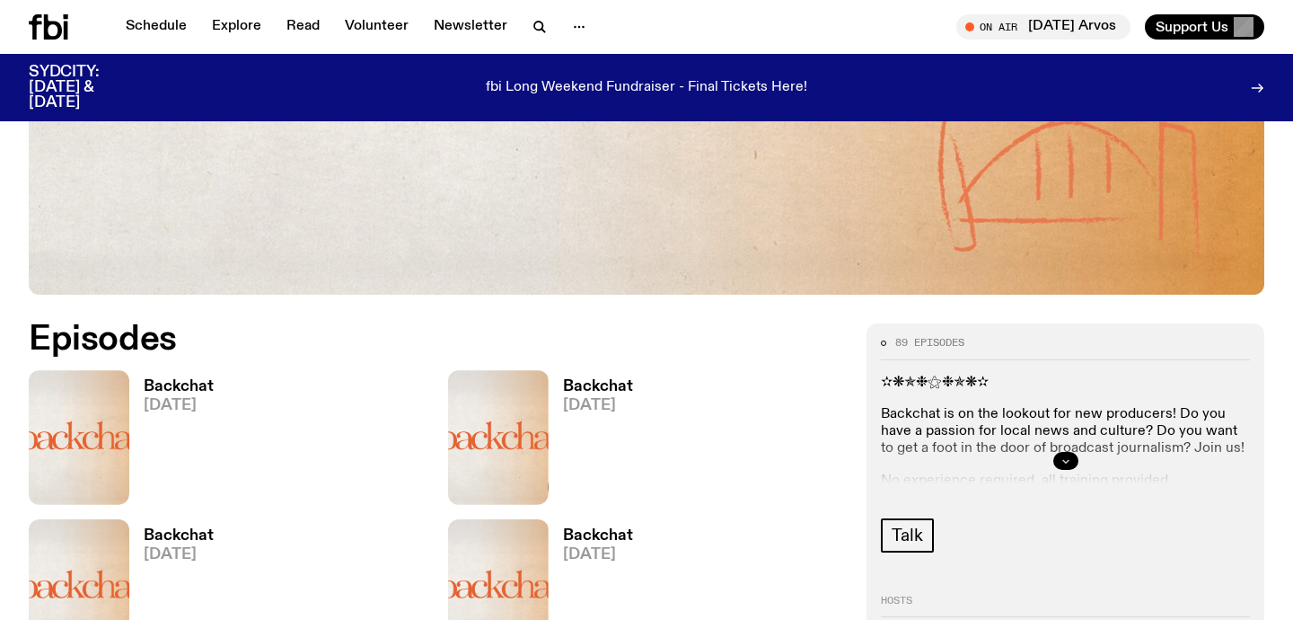
click at [1072, 455] on button "button" at bounding box center [1066, 461] width 25 height 18
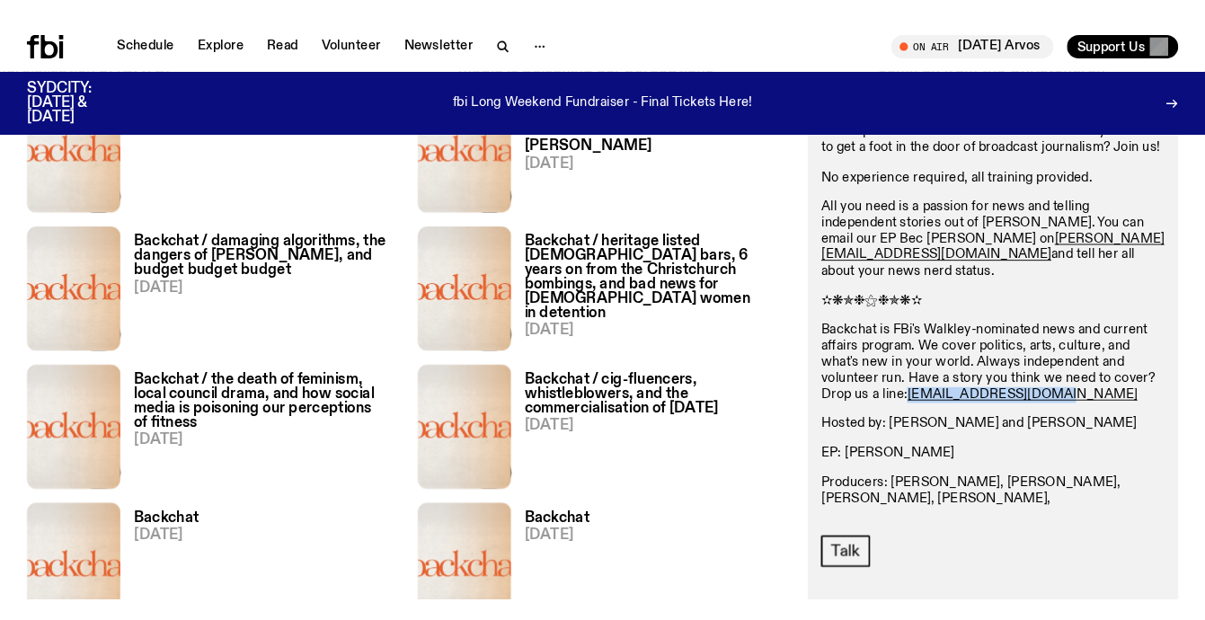
scroll to position [2735, 0]
